Goal: Obtain resource: Download file/media

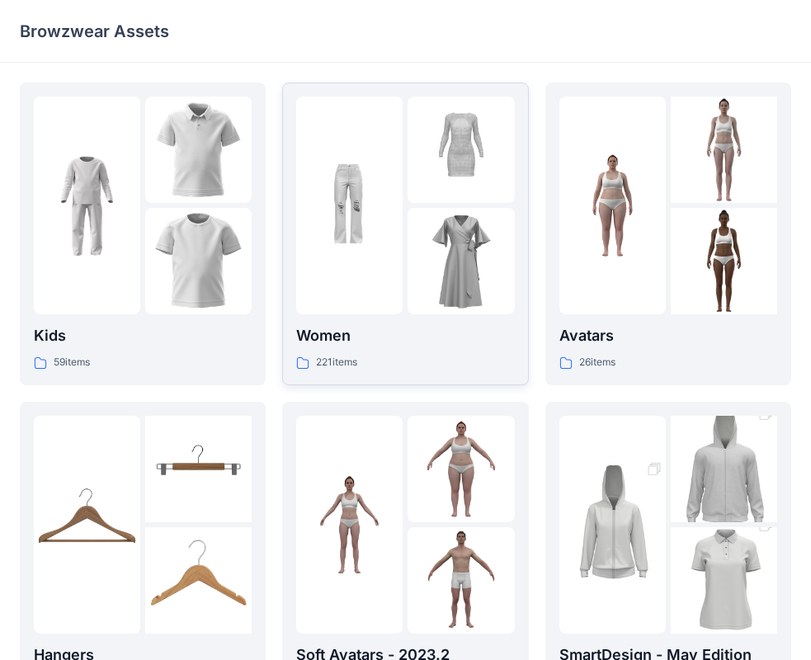
click at [400, 333] on p "Women" at bounding box center [405, 335] width 218 height 23
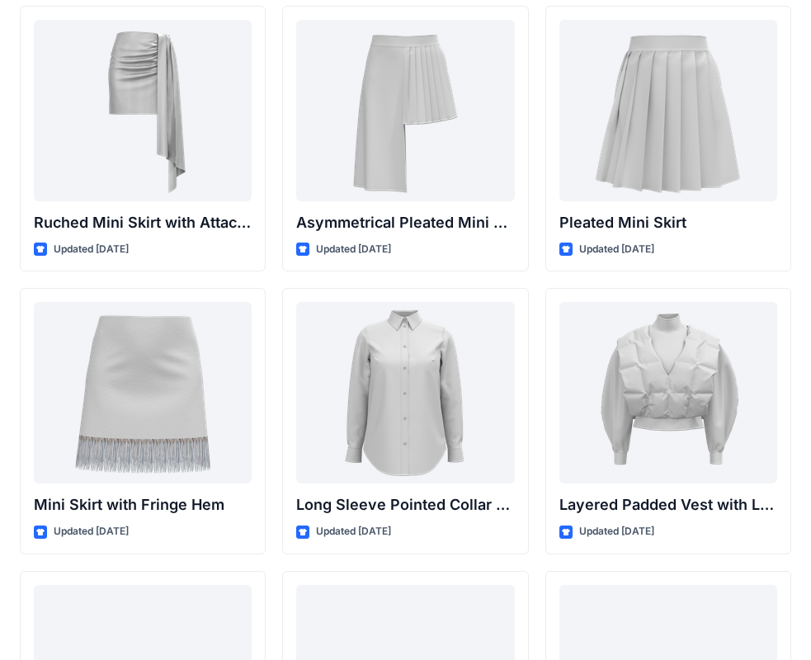
scroll to position [4615, 0]
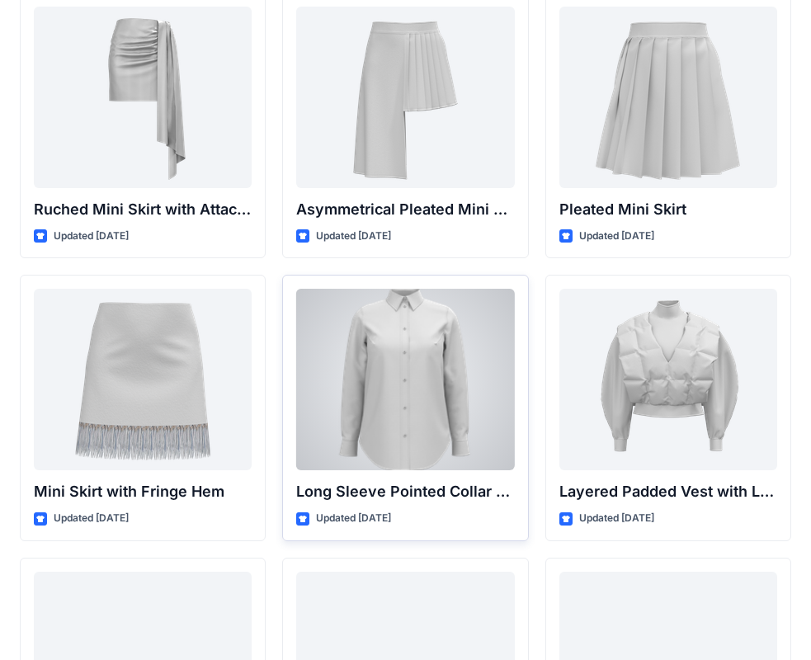
click at [438, 381] on div at bounding box center [405, 380] width 218 height 182
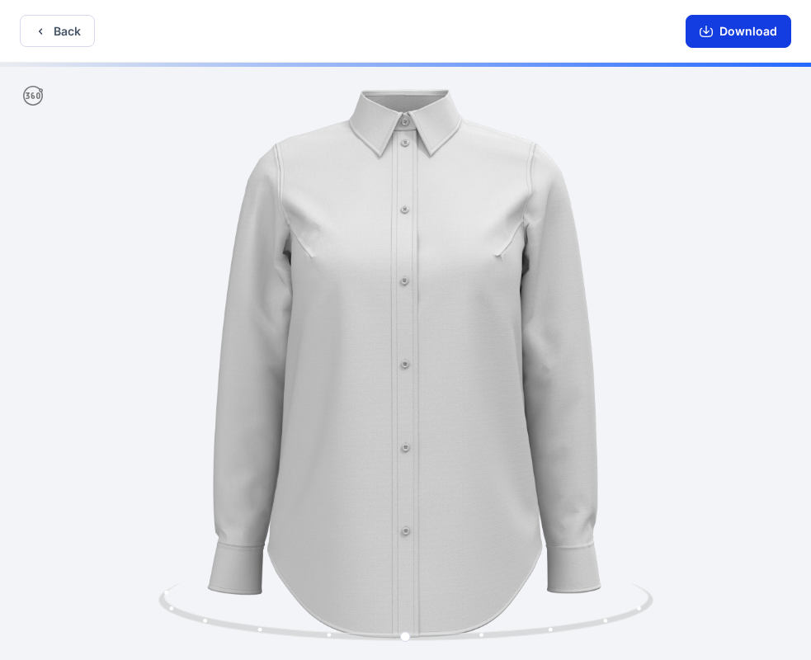
click at [745, 33] on button "Download" at bounding box center [739, 31] width 106 height 33
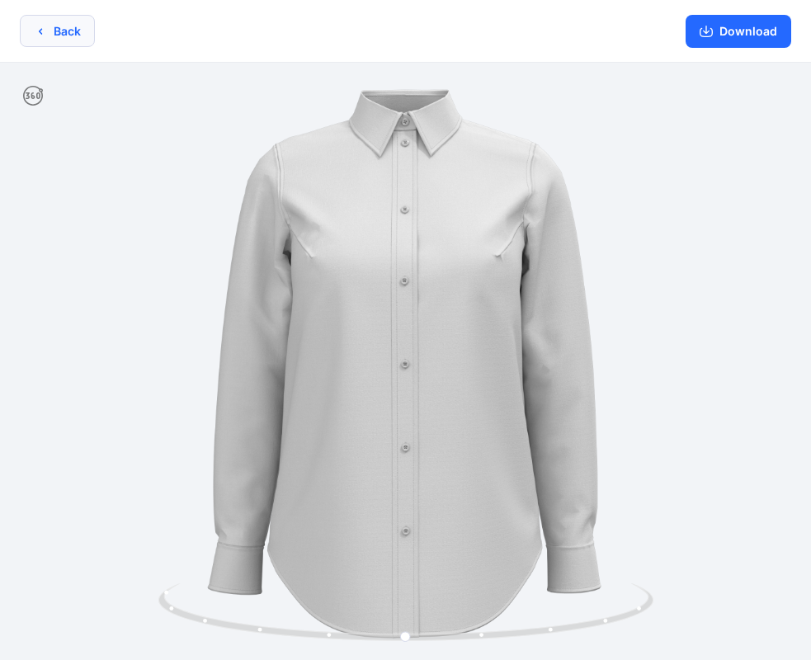
click at [69, 35] on button "Back" at bounding box center [57, 31] width 75 height 32
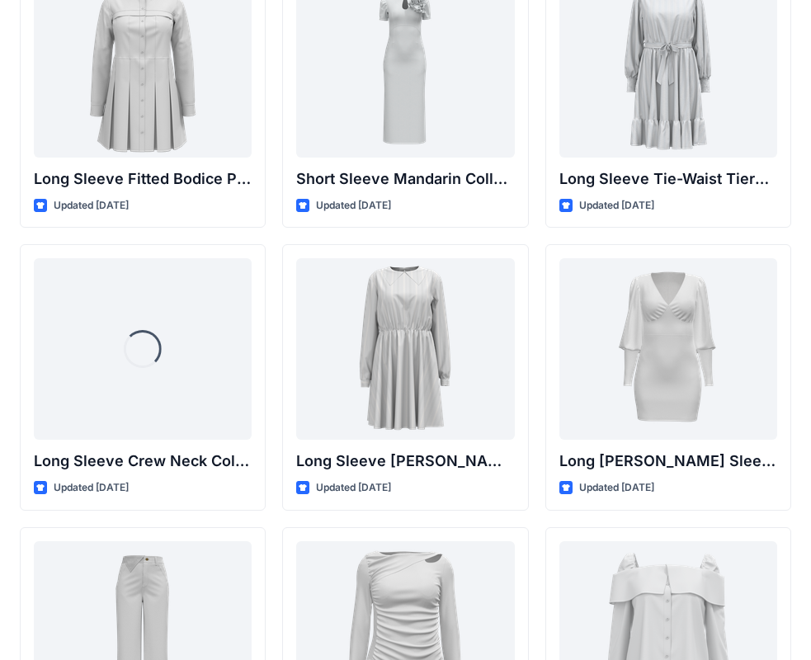
scroll to position [6657, 0]
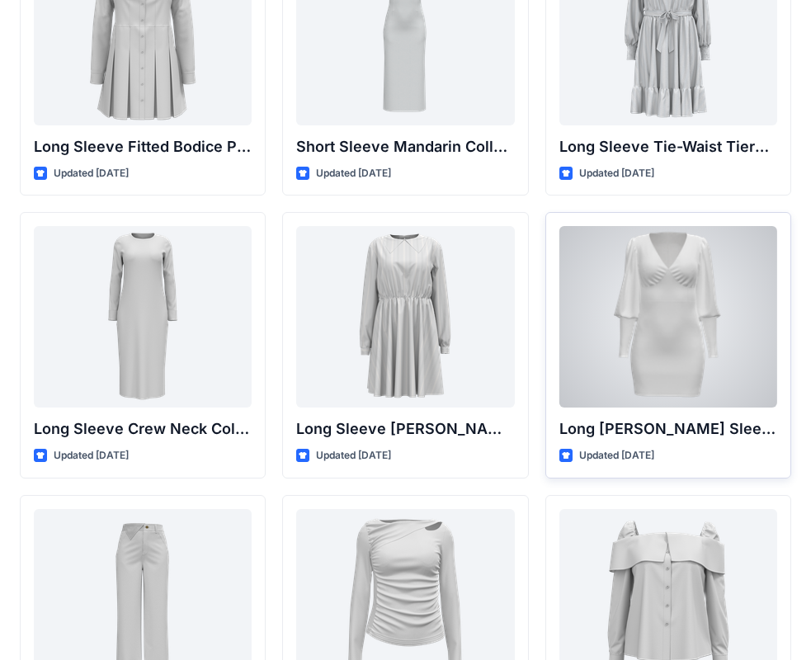
click at [655, 347] on div at bounding box center [669, 317] width 218 height 182
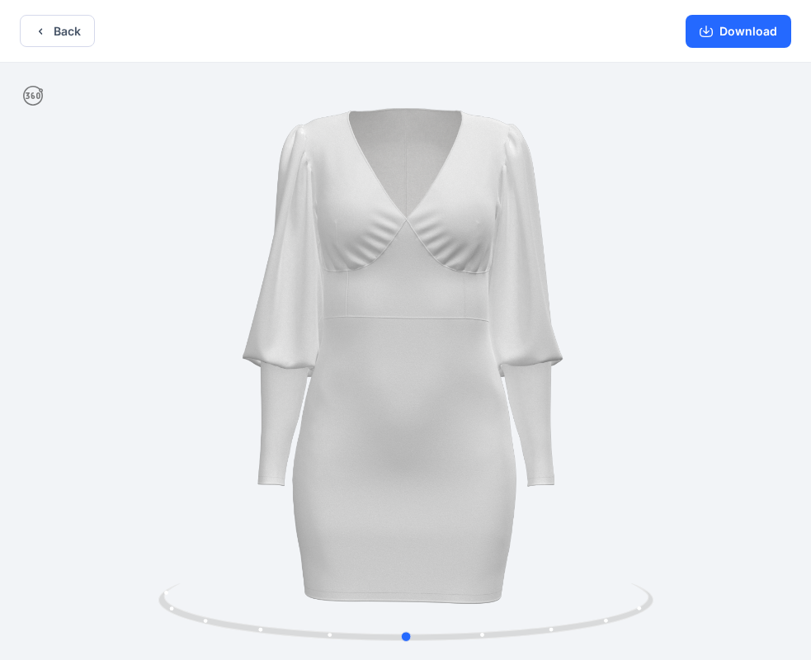
click at [484, 448] on div at bounding box center [405, 363] width 811 height 601
click at [732, 35] on button "Download" at bounding box center [739, 31] width 106 height 33
click at [71, 33] on button "Back" at bounding box center [57, 31] width 75 height 32
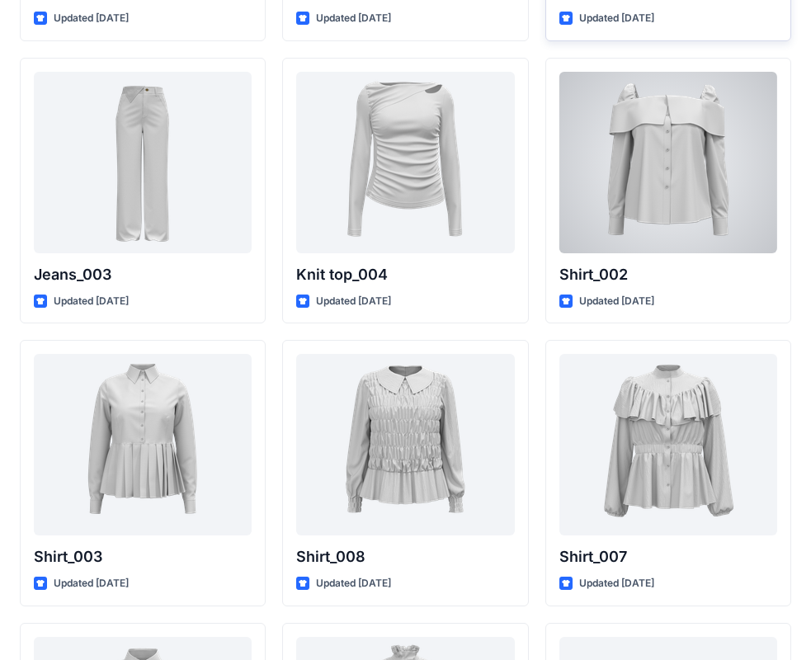
scroll to position [7097, 0]
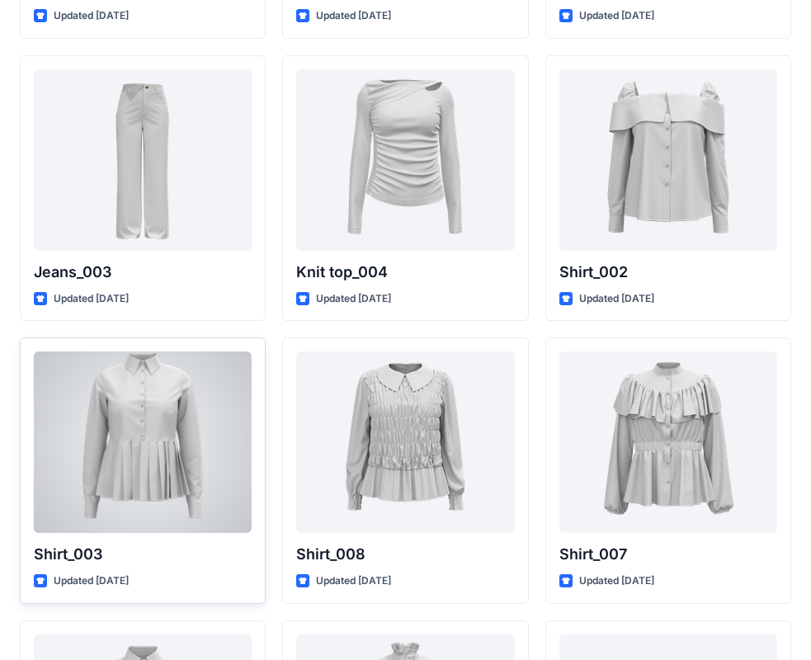
click at [144, 411] on div at bounding box center [143, 443] width 218 height 182
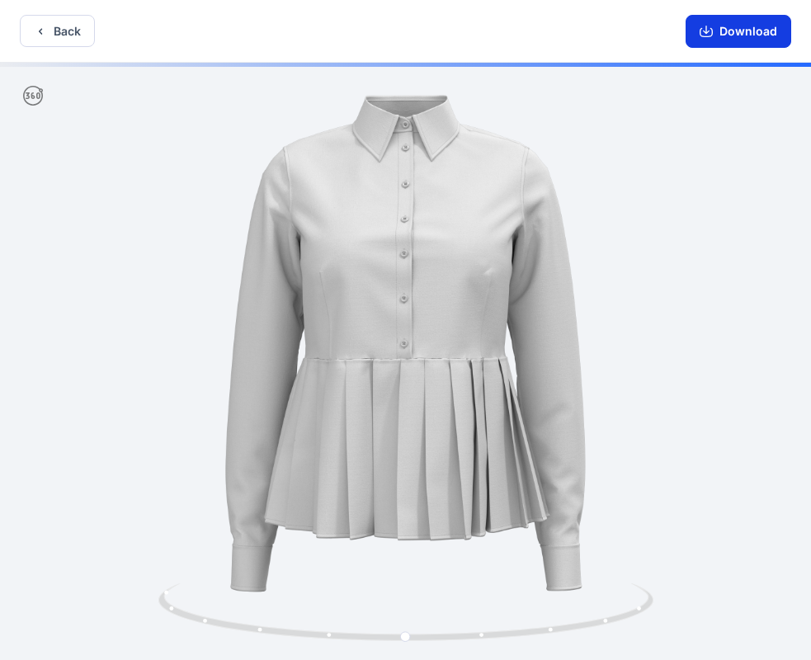
click at [743, 25] on button "Download" at bounding box center [739, 31] width 106 height 33
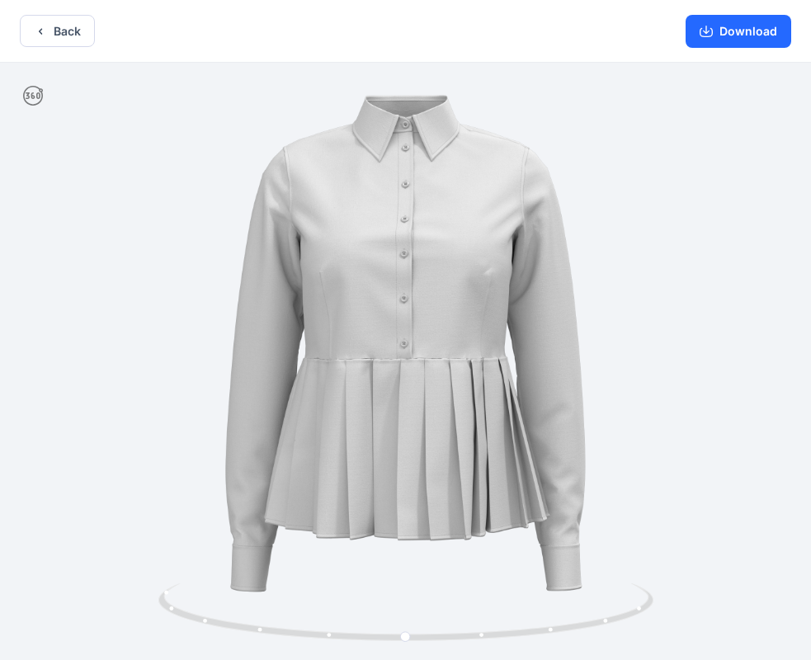
click at [338, 19] on div "Back Download" at bounding box center [405, 31] width 811 height 63
click at [69, 35] on button "Back" at bounding box center [57, 31] width 75 height 32
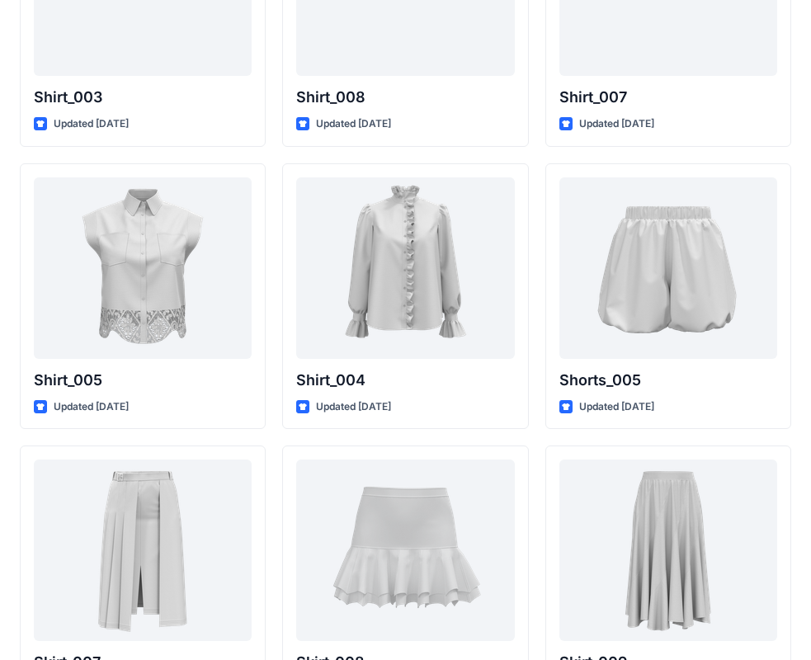
scroll to position [7592, 0]
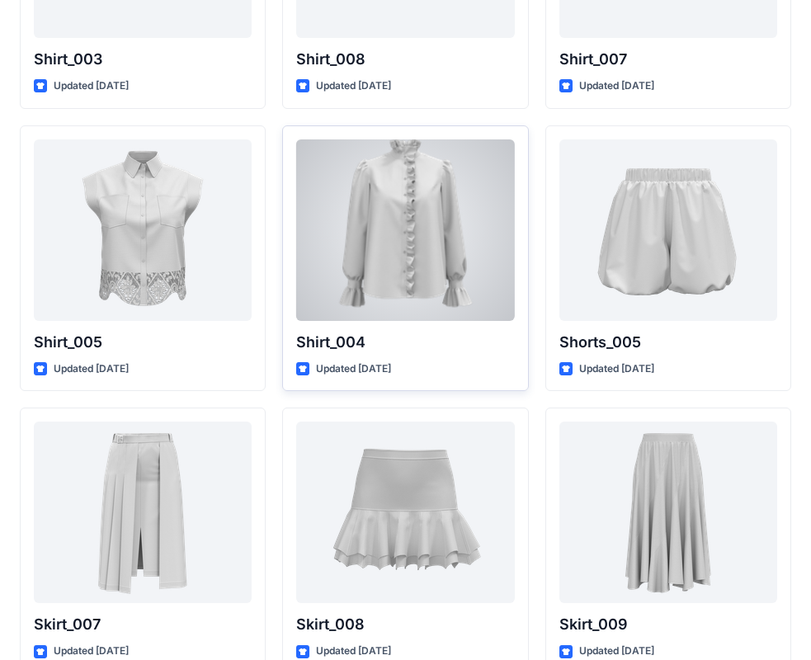
click at [408, 189] on div at bounding box center [405, 231] width 218 height 182
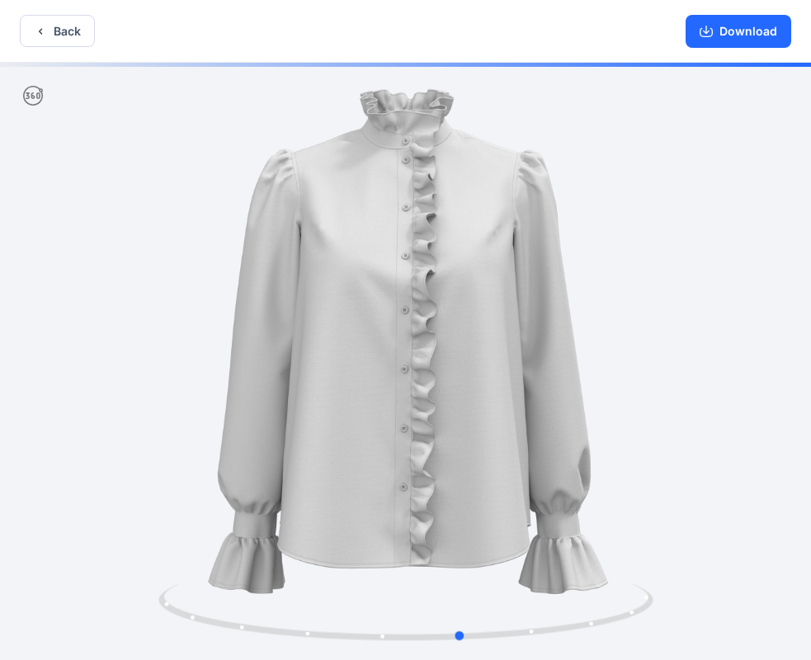
drag, startPoint x: 570, startPoint y: 400, endPoint x: 256, endPoint y: 360, distance: 316.3
click at [703, 390] on div at bounding box center [405, 363] width 811 height 601
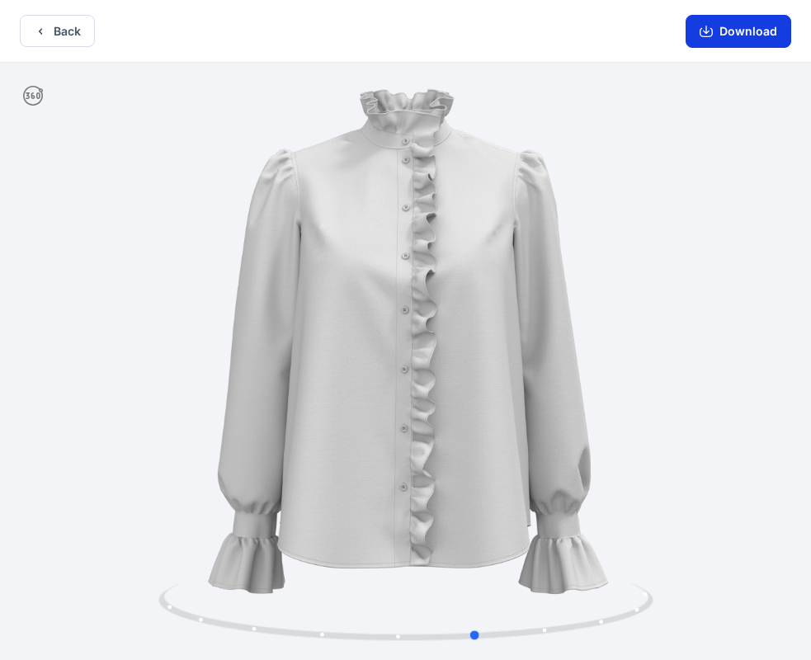
click at [731, 35] on button "Download" at bounding box center [739, 31] width 106 height 33
click at [55, 38] on button "Back" at bounding box center [57, 31] width 75 height 32
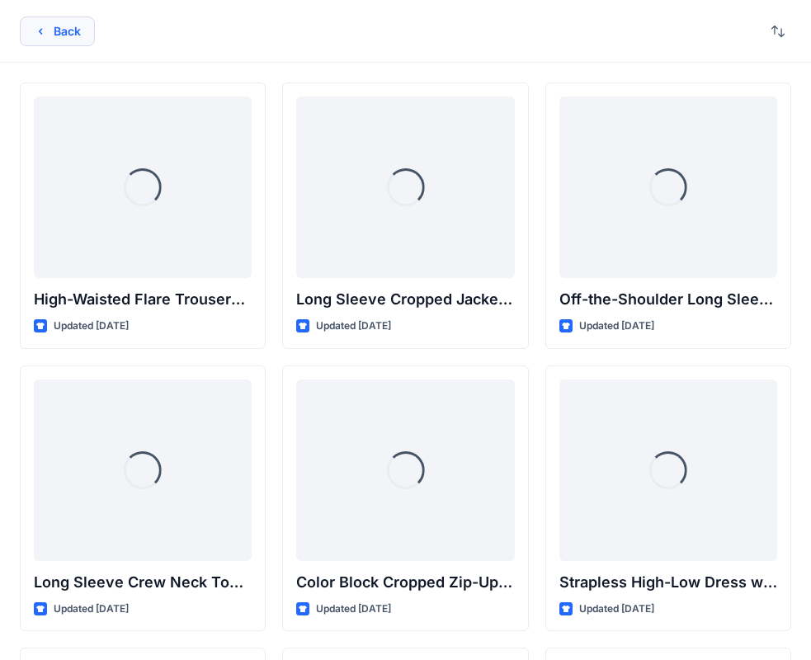
click at [64, 39] on button "Back" at bounding box center [57, 32] width 75 height 30
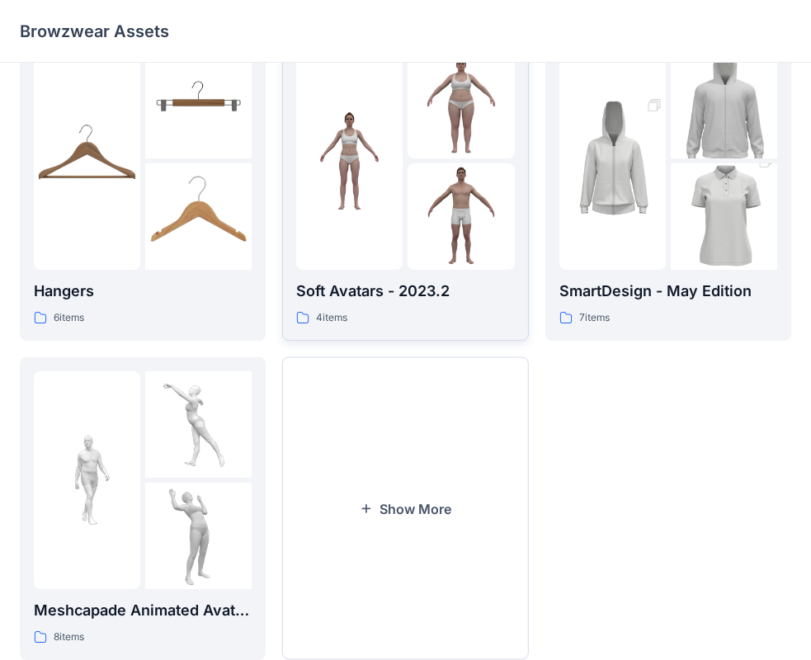
scroll to position [410, 0]
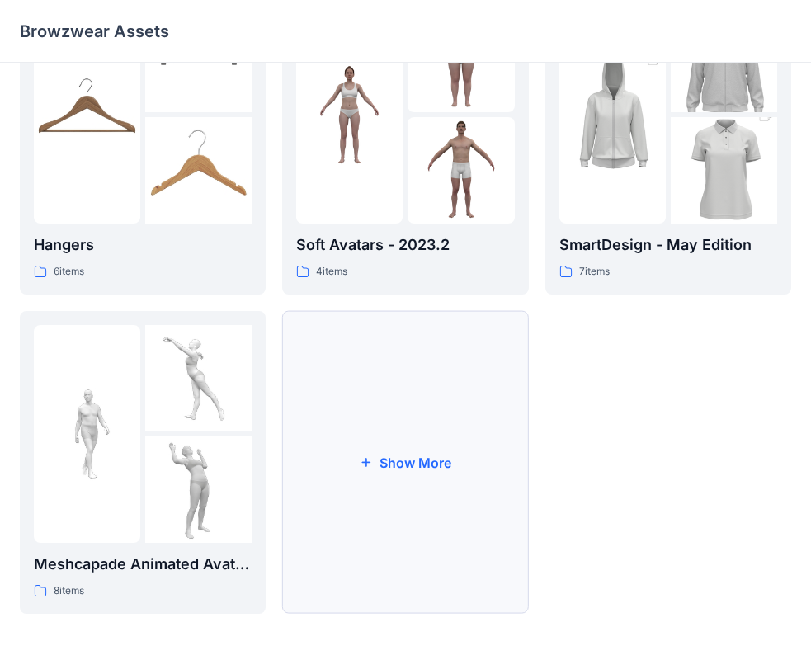
click at [357, 442] on button "Show More" at bounding box center [405, 462] width 246 height 303
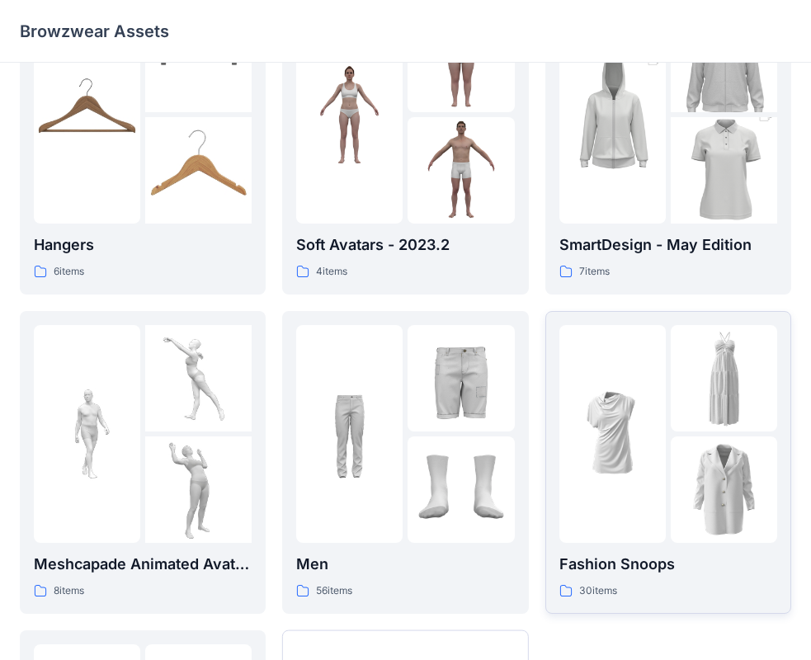
click at [628, 434] on img at bounding box center [613, 434] width 106 height 106
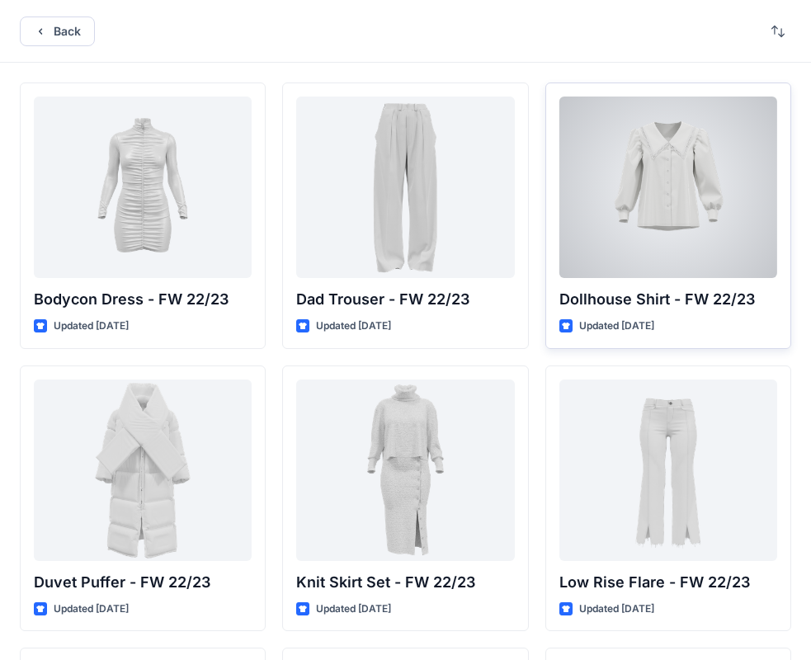
click at [636, 210] on div at bounding box center [669, 188] width 218 height 182
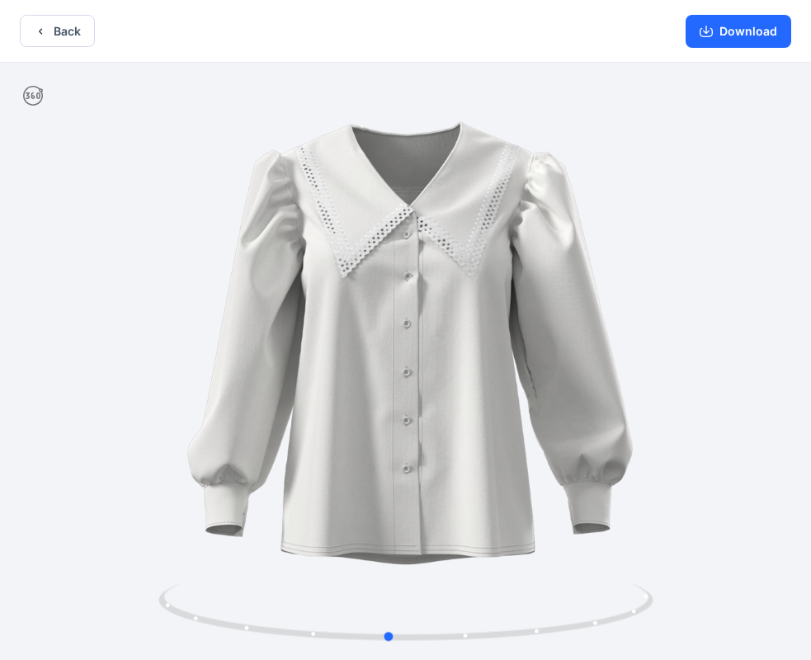
drag, startPoint x: 499, startPoint y: 370, endPoint x: 490, endPoint y: 366, distance: 10.0
click at [490, 366] on div at bounding box center [405, 363] width 811 height 601
click at [68, 36] on button "Back" at bounding box center [57, 31] width 75 height 32
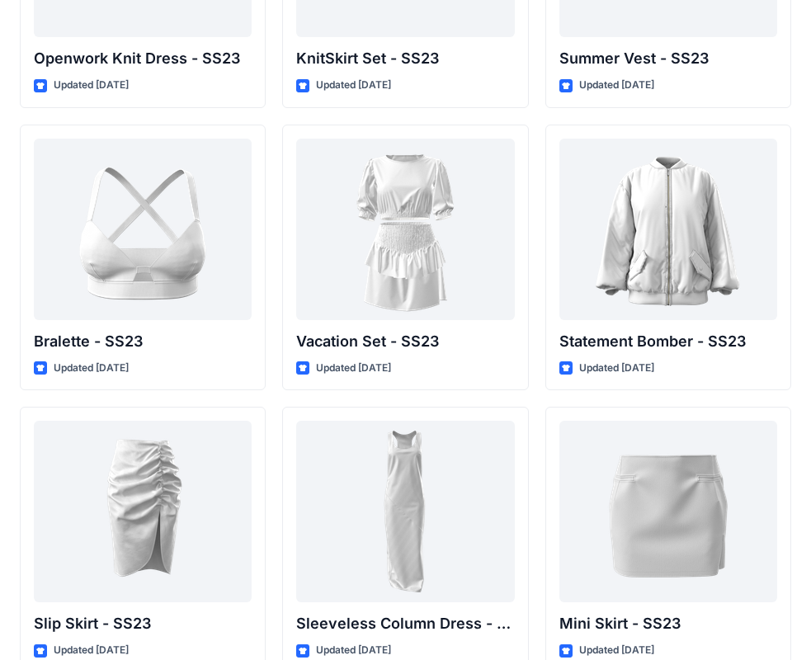
scroll to position [1923, 0]
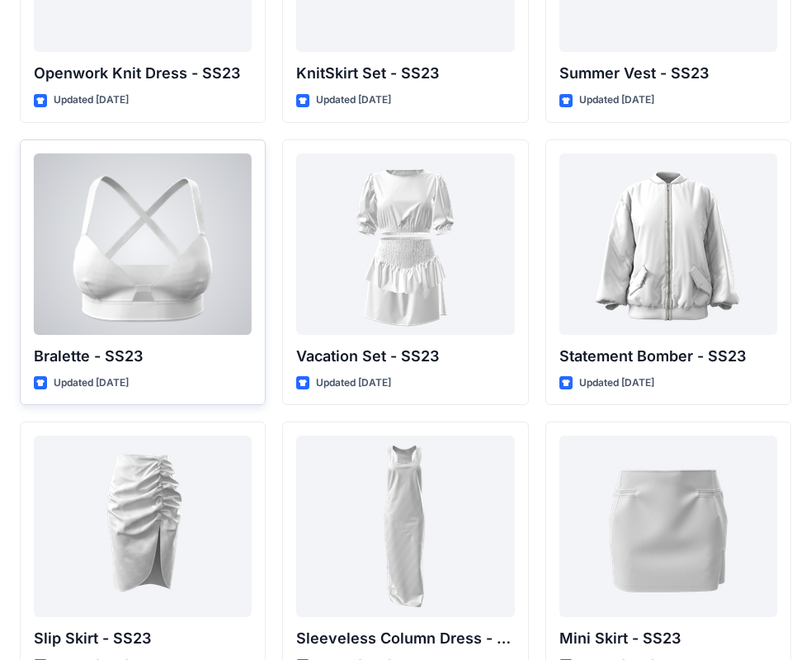
click at [141, 278] on div at bounding box center [143, 245] width 218 height 182
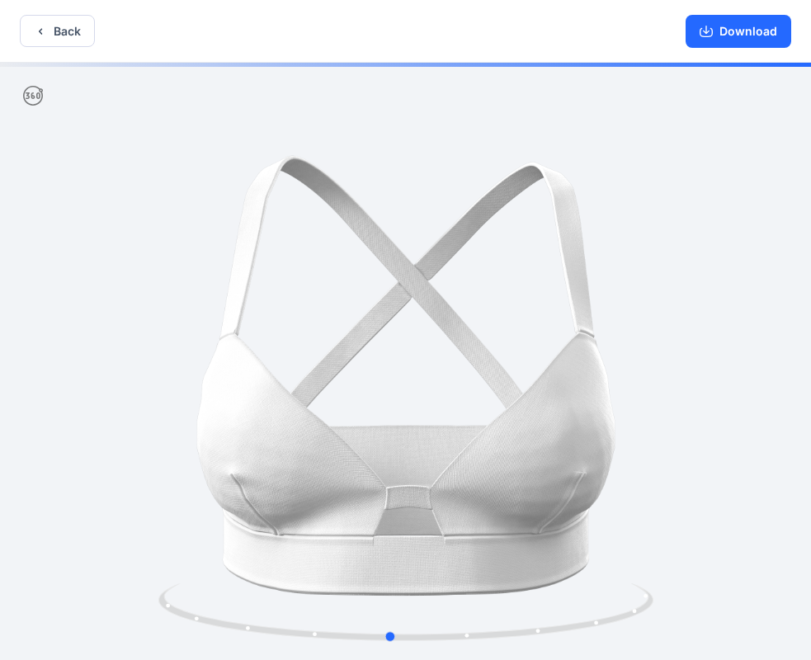
click at [537, 449] on div at bounding box center [405, 363] width 811 height 601
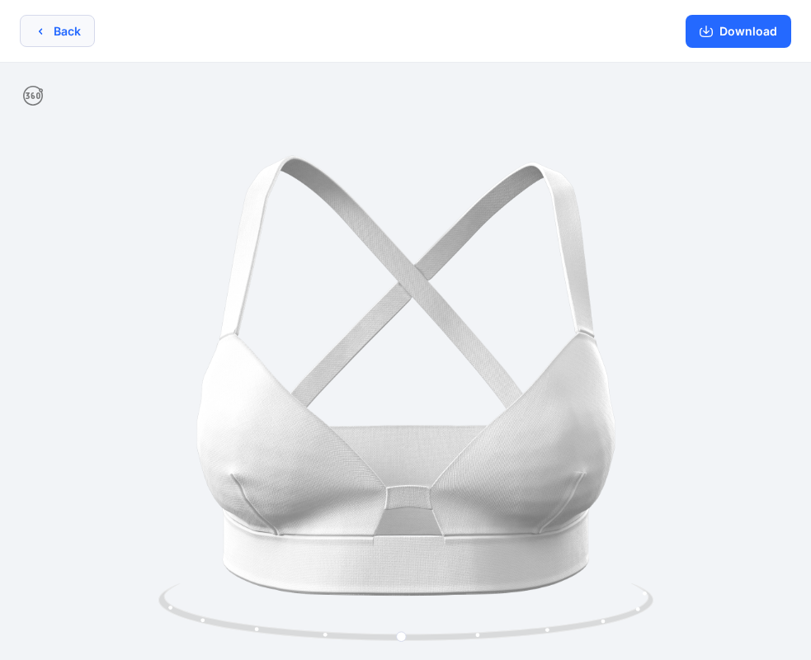
click at [70, 37] on button "Back" at bounding box center [57, 31] width 75 height 32
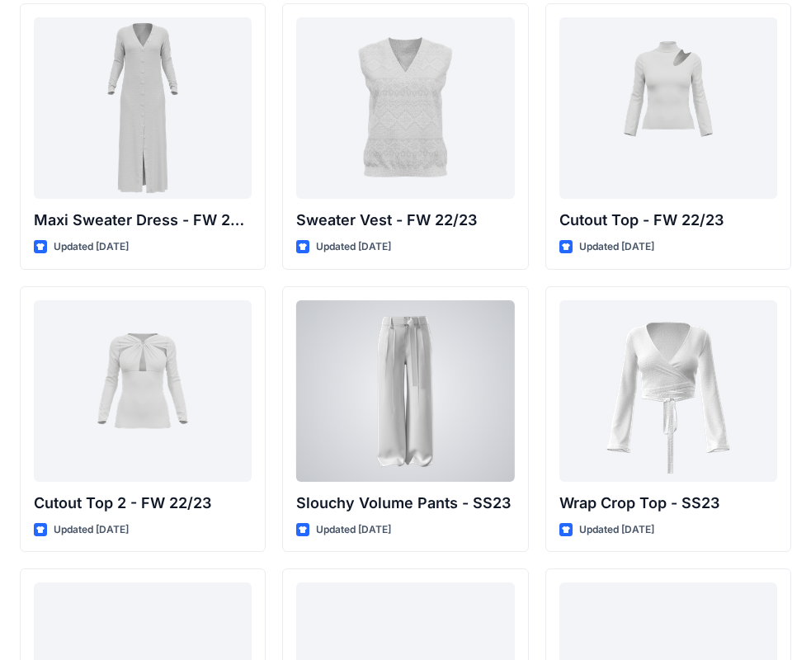
scroll to position [468, 0]
